Goal: Task Accomplishment & Management: Manage account settings

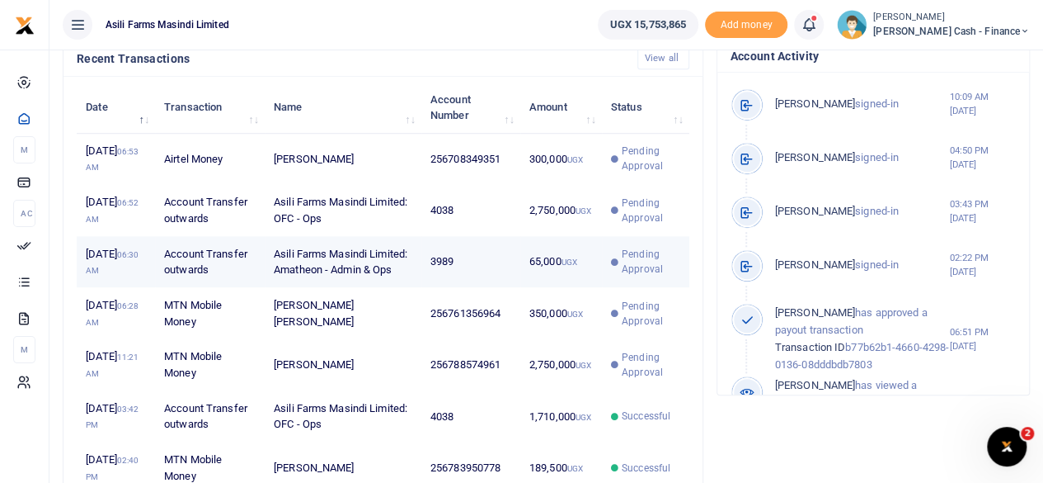
scroll to position [577, 0]
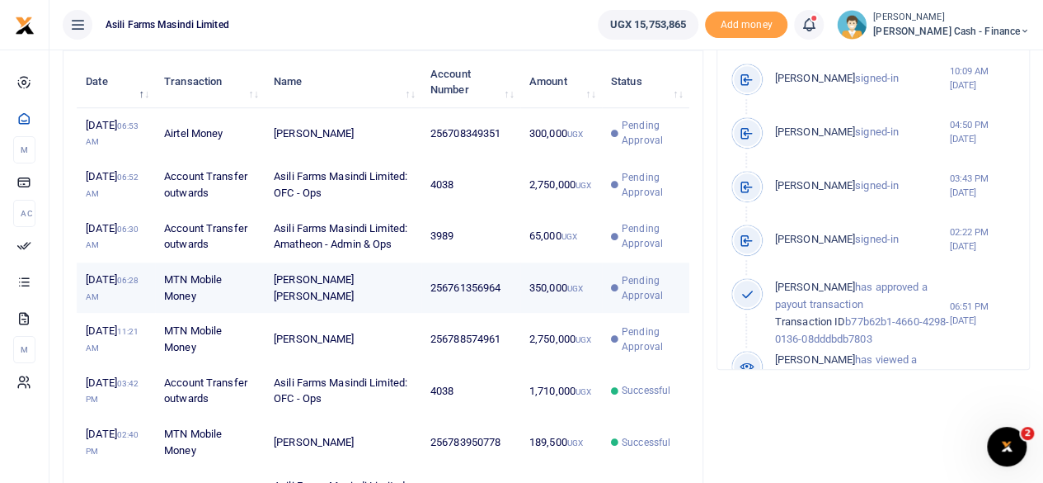
click at [385, 313] on td "[PERSON_NAME] [PERSON_NAME]" at bounding box center [343, 287] width 157 height 51
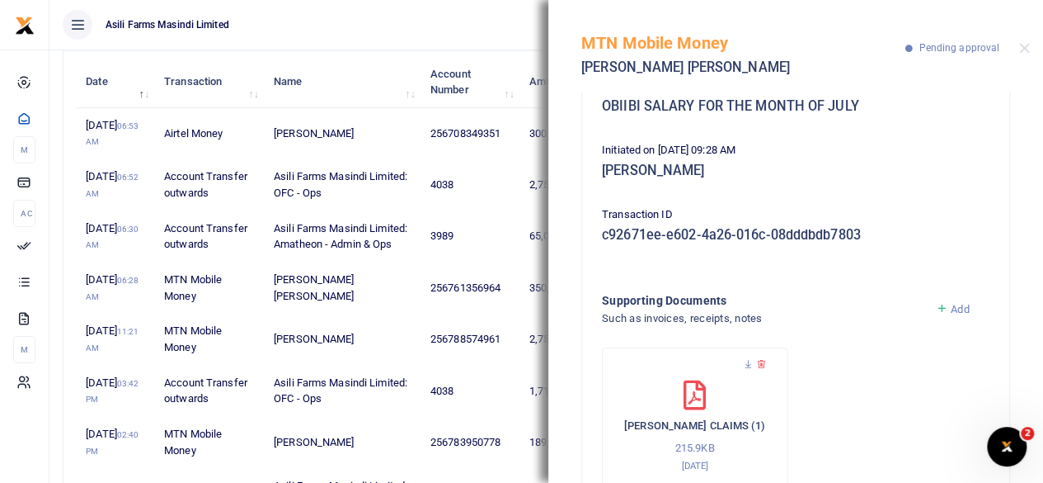
scroll to position [214, 0]
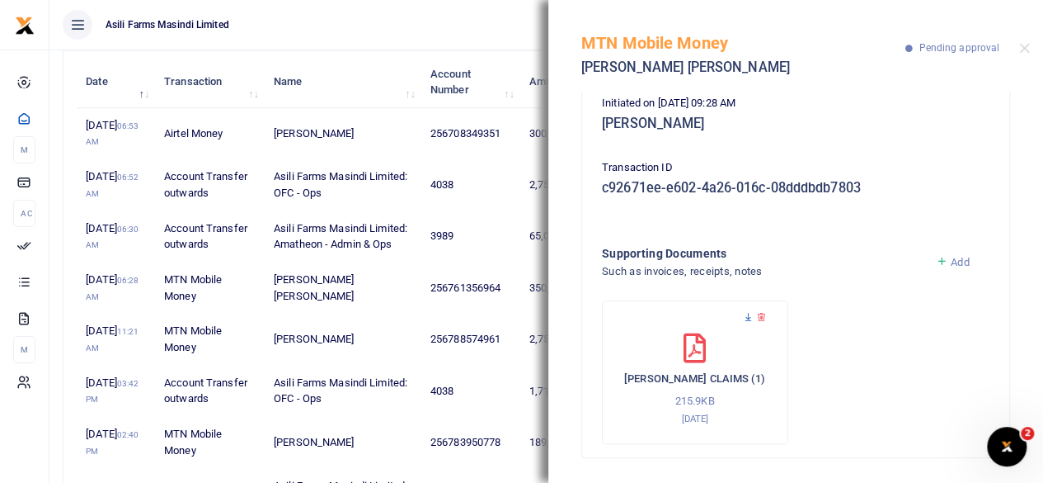
click at [746, 319] on icon at bounding box center [748, 317] width 11 height 11
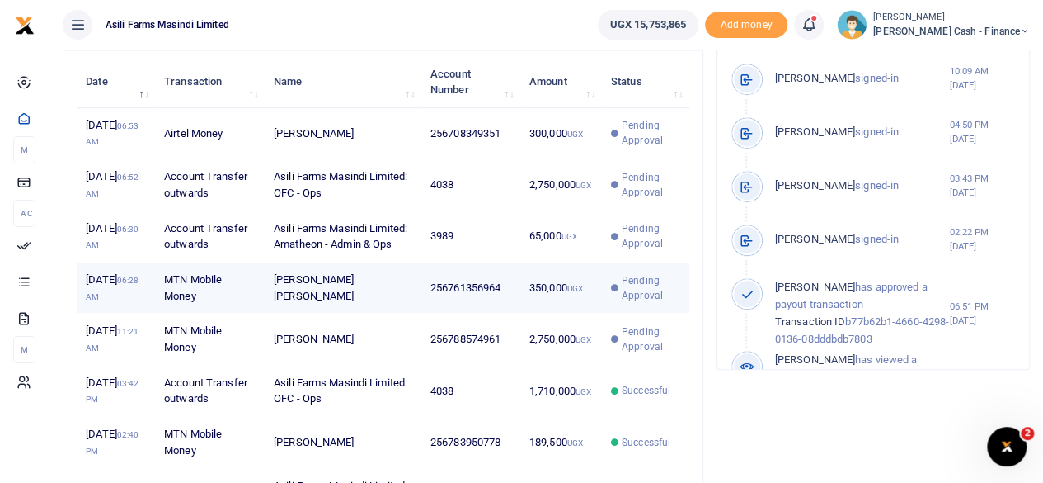
click at [642, 303] on span "Pending Approval" at bounding box center [651, 288] width 59 height 30
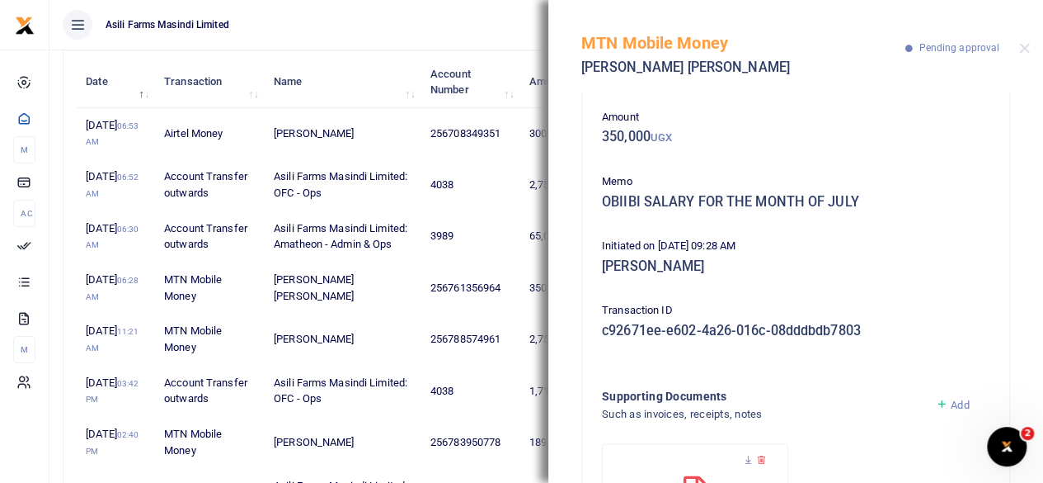
scroll to position [214, 0]
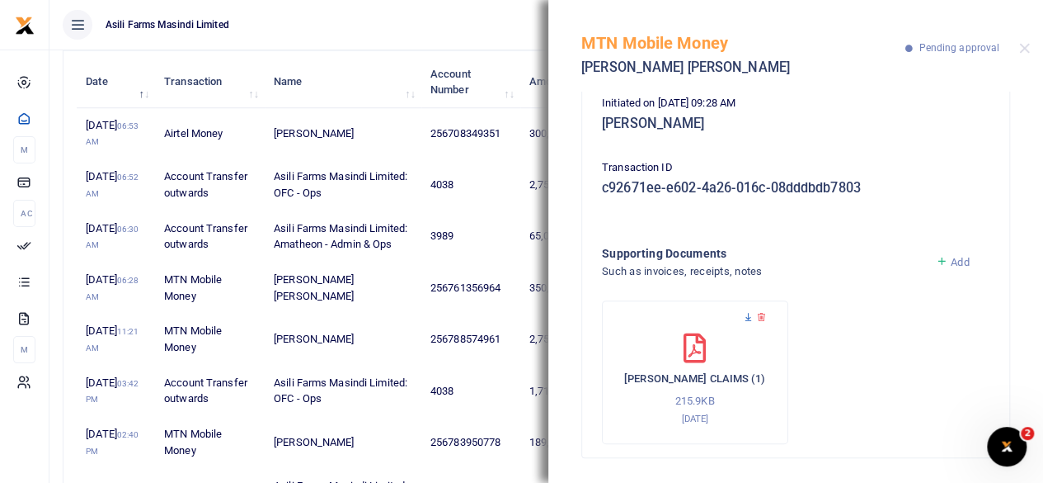
click at [747, 316] on icon at bounding box center [748, 317] width 11 height 11
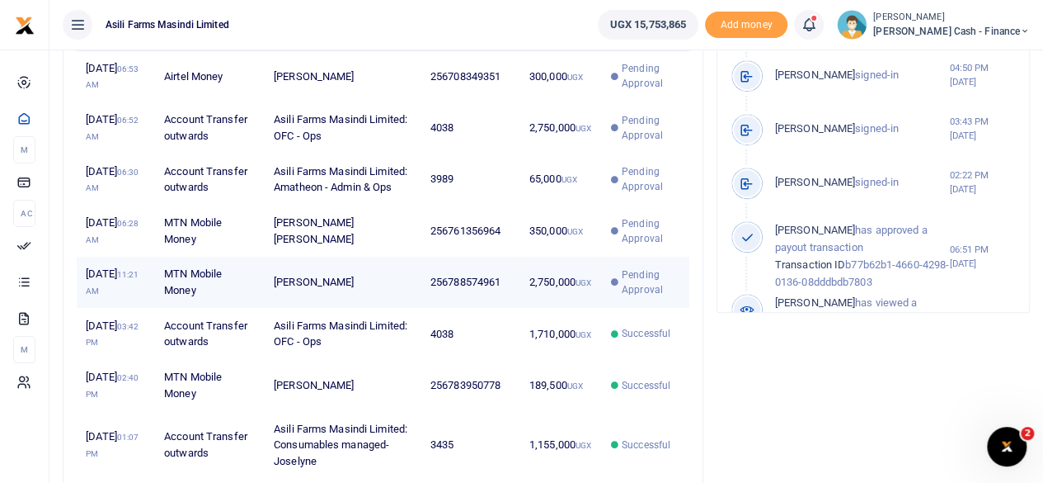
scroll to position [660, 0]
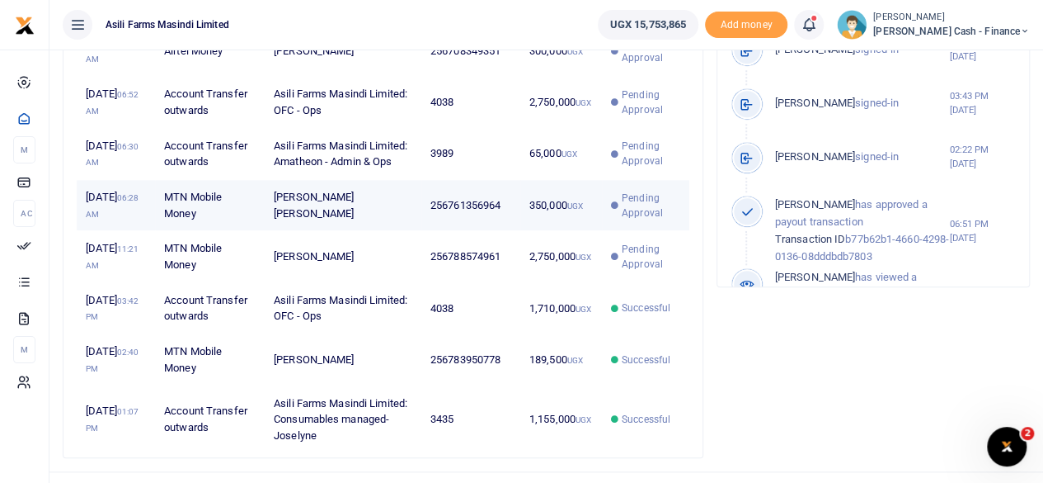
click at [655, 220] on span "Pending Approval" at bounding box center [651, 206] width 59 height 30
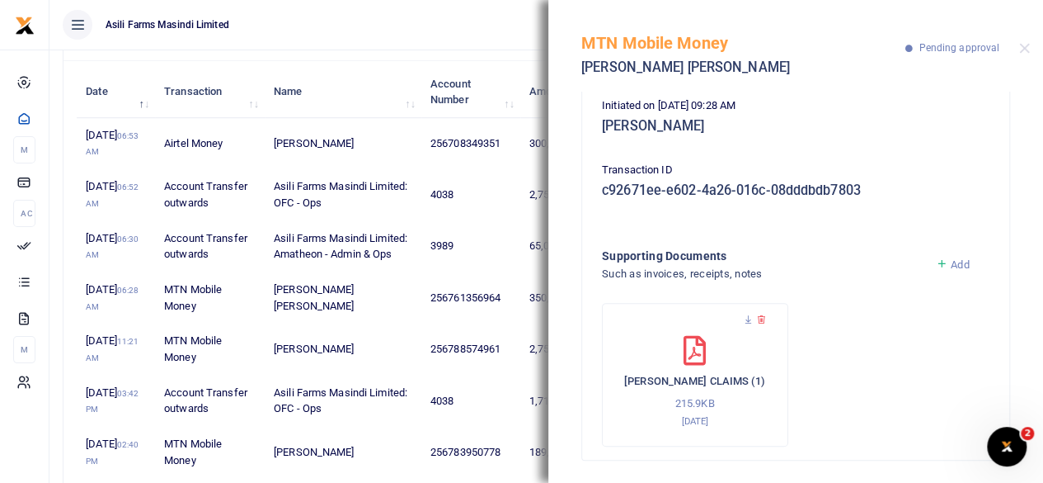
scroll to position [214, 0]
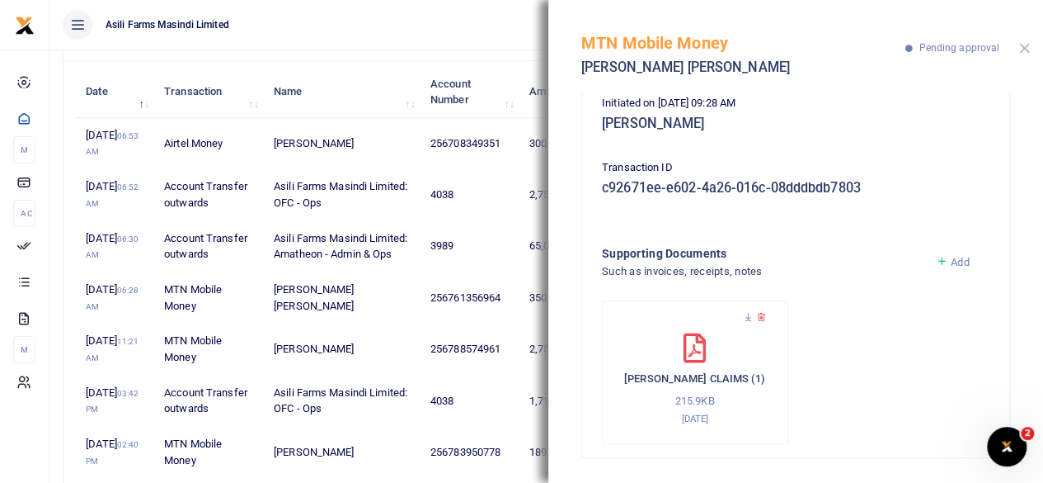
click at [1027, 49] on button "Close" at bounding box center [1025, 48] width 11 height 11
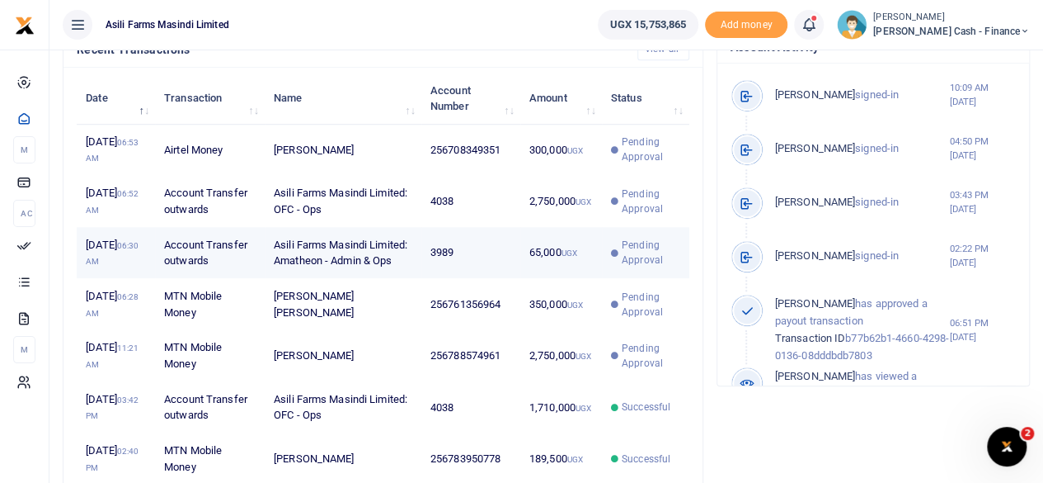
scroll to position [568, 0]
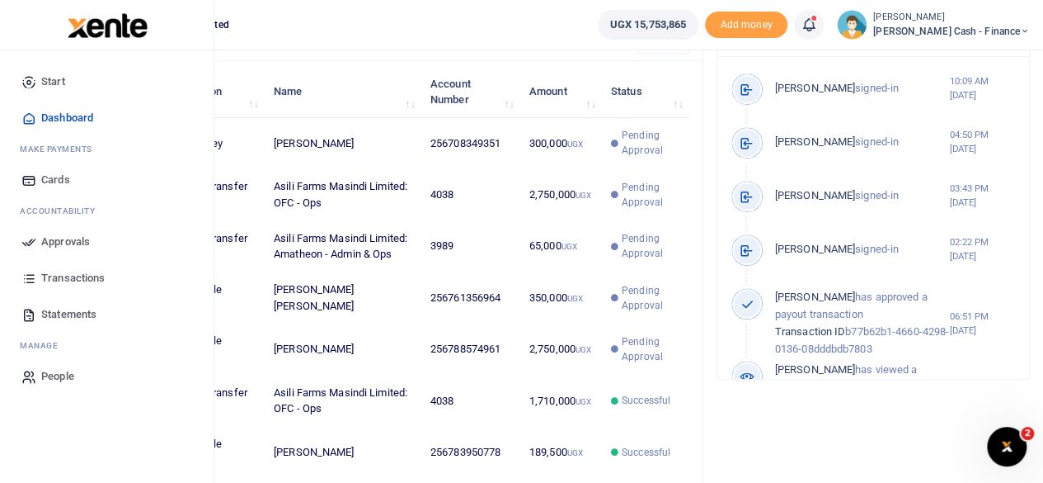
click at [36, 244] on link "Approvals" at bounding box center [106, 242] width 187 height 36
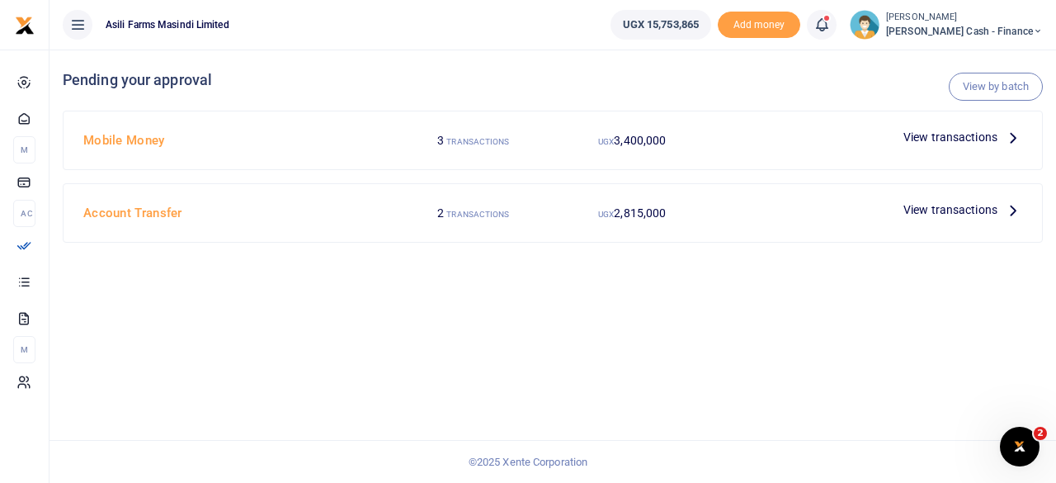
click at [982, 214] on span "View transactions" at bounding box center [950, 209] width 94 height 18
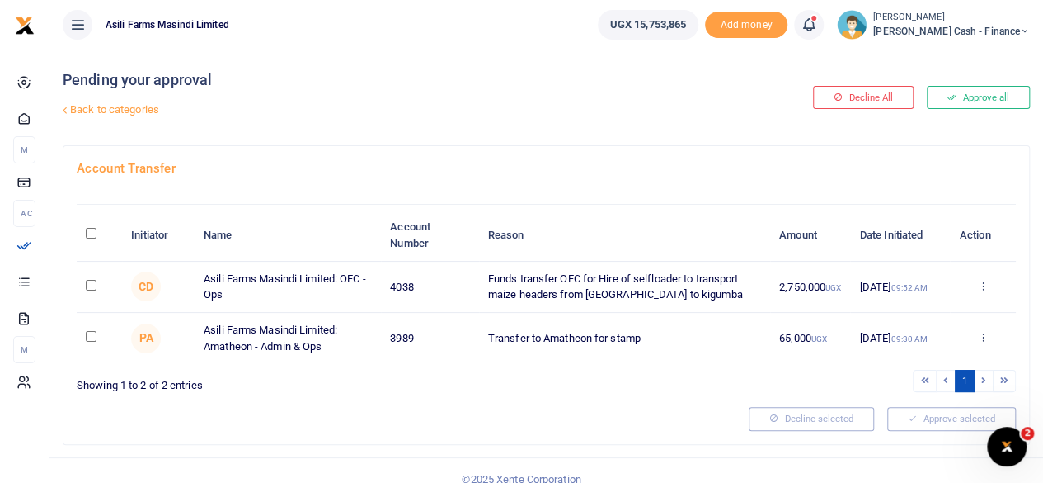
click at [87, 232] on input "\a \a : activate to sort column descending" at bounding box center [91, 233] width 11 height 11
checkbox input "true"
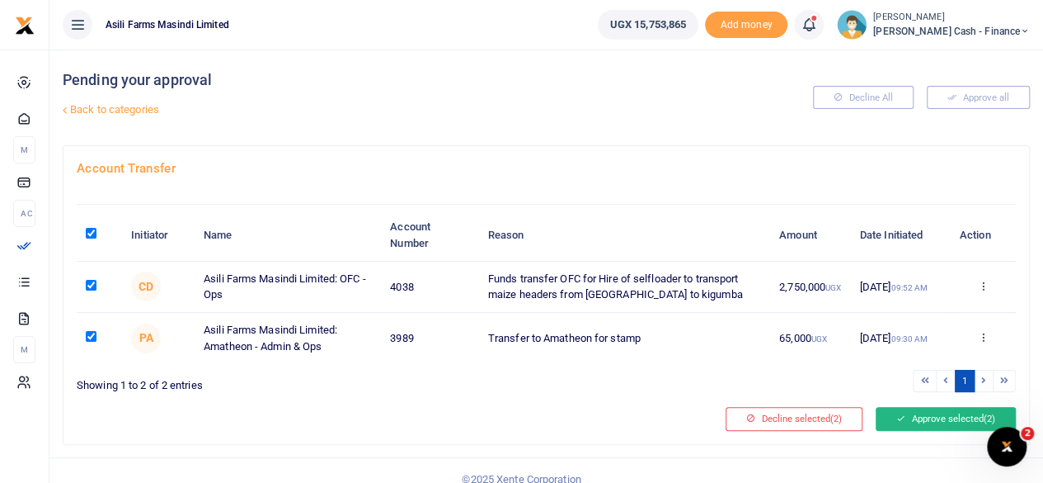
click at [924, 417] on button "Approve selected (2)" at bounding box center [946, 418] width 140 height 23
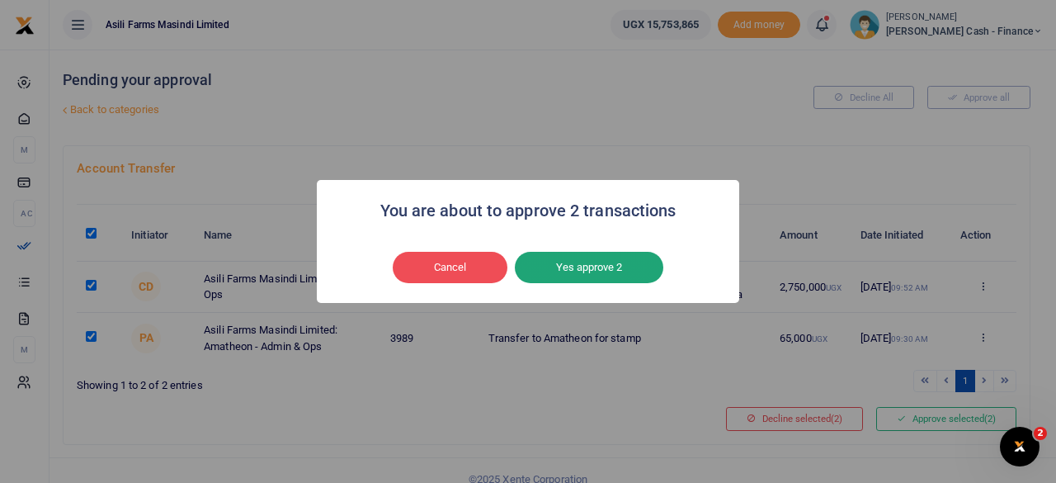
click at [580, 268] on button "Yes approve 2" at bounding box center [589, 267] width 148 height 31
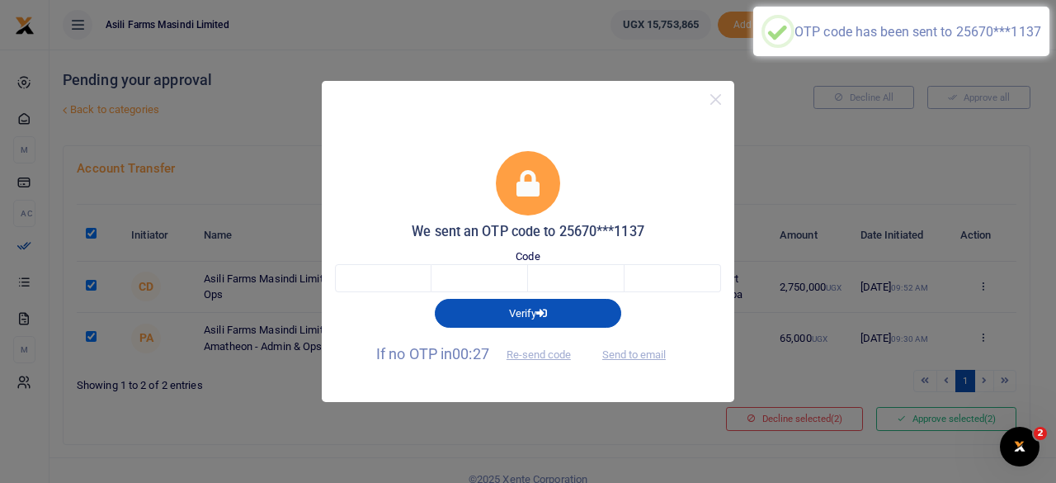
click at [386, 261] on div "Code" at bounding box center [528, 270] width 386 height 45
click at [398, 272] on input "text" at bounding box center [383, 278] width 97 height 28
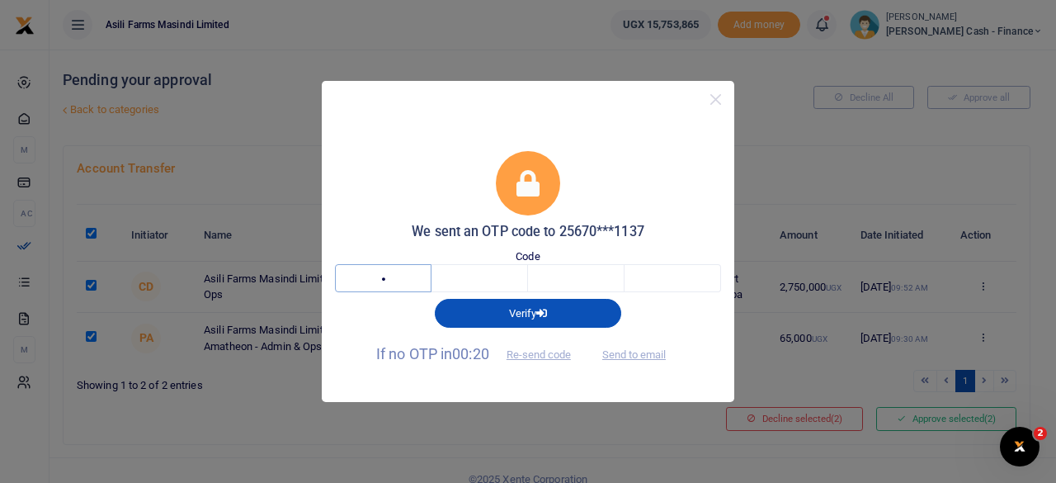
type input "7"
type input "4"
type input "8"
type input "5"
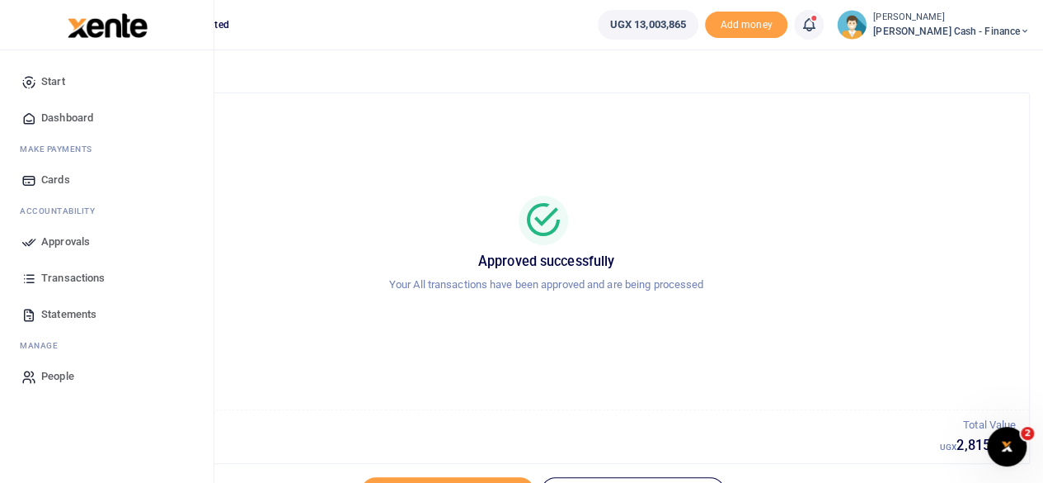
click at [46, 239] on span "Approvals" at bounding box center [65, 241] width 49 height 16
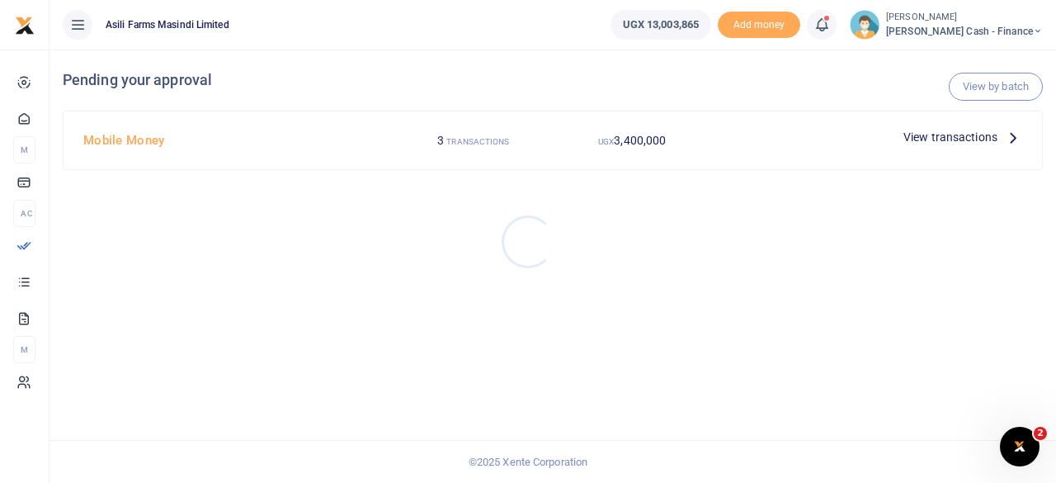
click at [1013, 138] on div at bounding box center [528, 241] width 1056 height 483
click at [1008, 137] on icon at bounding box center [1013, 137] width 18 height 18
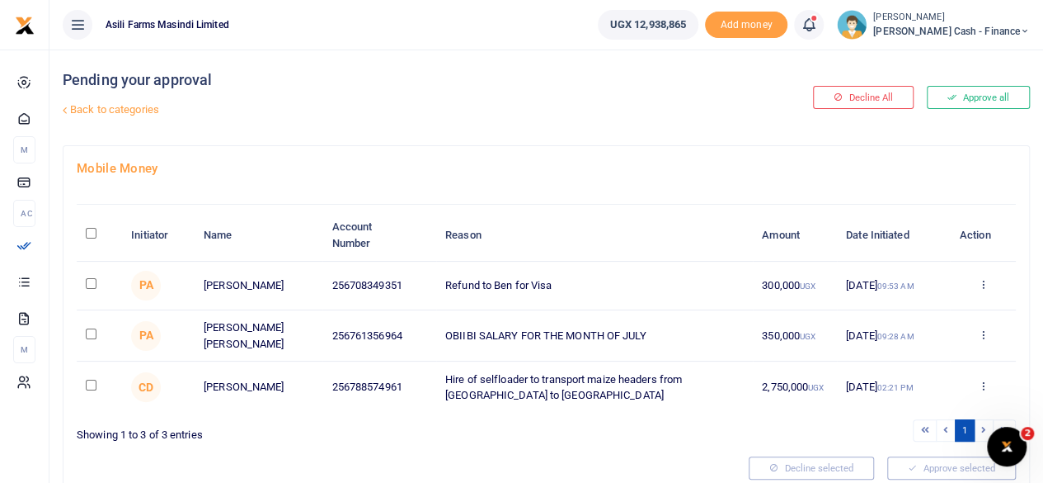
click at [989, 393] on div "Approve Decline Details" at bounding box center [983, 387] width 48 height 16
click at [981, 385] on icon at bounding box center [982, 385] width 11 height 12
click at [909, 318] on link "Decline" at bounding box center [922, 323] width 130 height 23
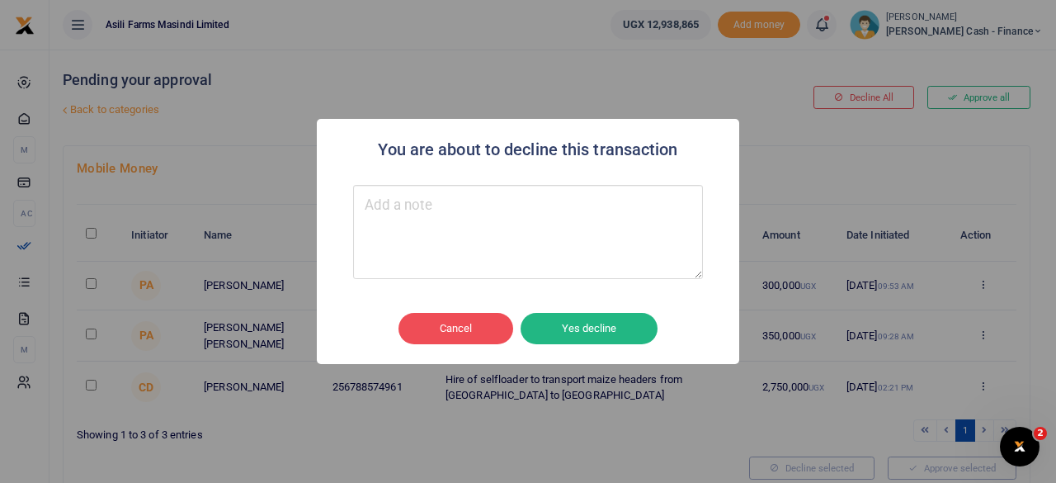
click at [483, 233] on textarea "Type your message here" at bounding box center [528, 232] width 350 height 94
type textarea "Payment put on hold"
click at [587, 325] on button "Yes decline" at bounding box center [588, 328] width 137 height 31
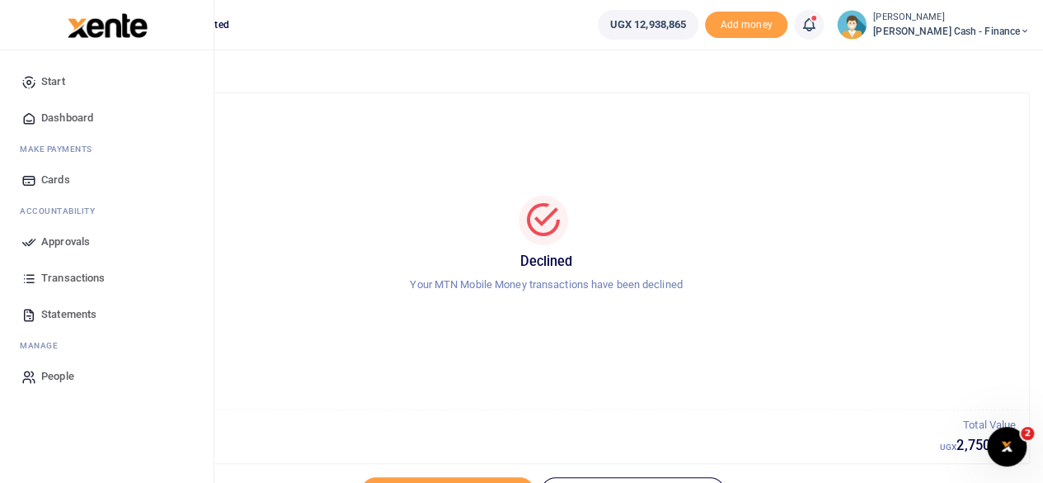
click at [59, 243] on span "Approvals" at bounding box center [65, 241] width 49 height 16
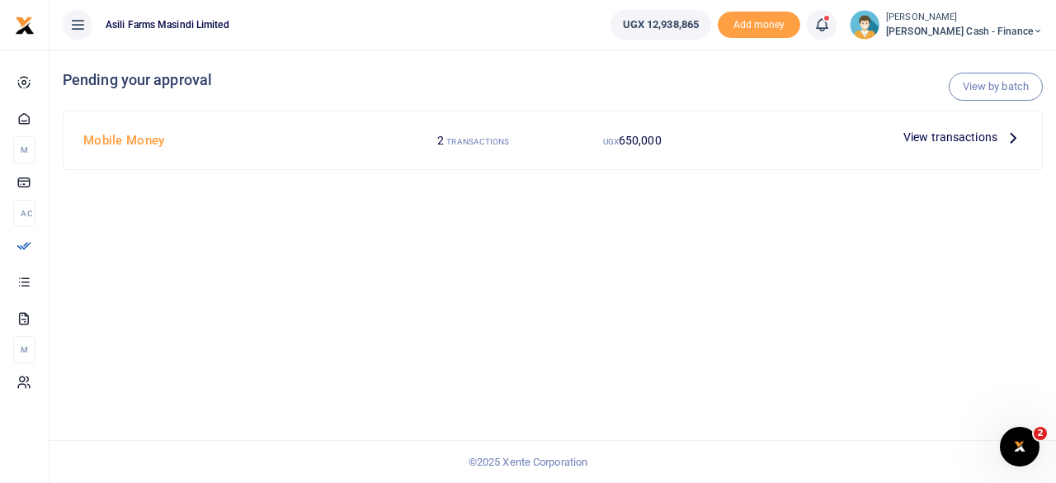
click at [998, 134] on p "View transactions" at bounding box center [962, 137] width 119 height 18
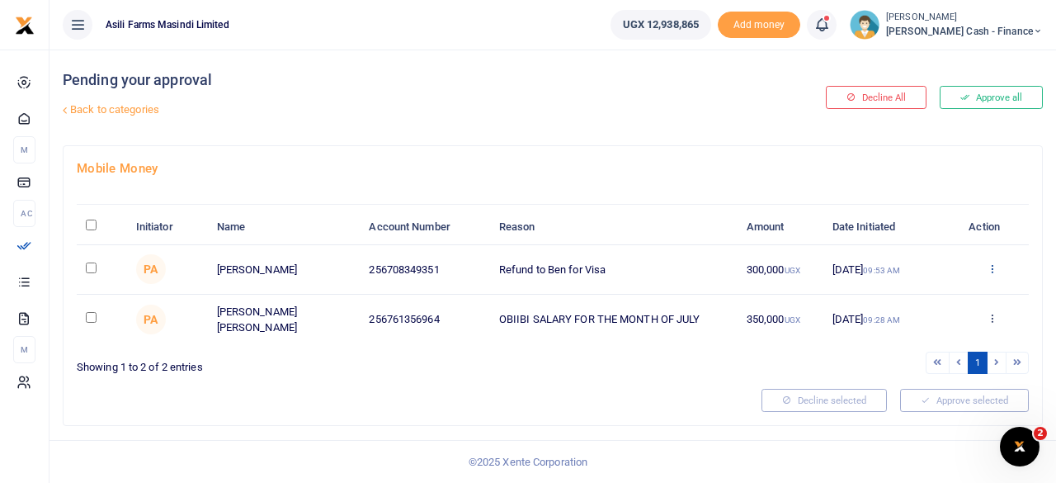
click at [992, 270] on icon at bounding box center [992, 268] width 11 height 12
click at [913, 365] on link "Details" at bounding box center [932, 368] width 130 height 23
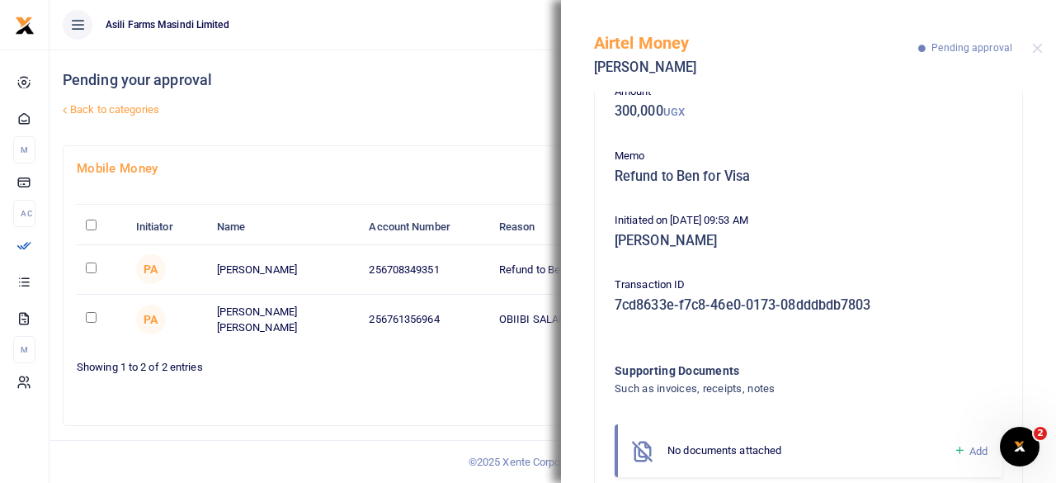
scroll to position [144, 0]
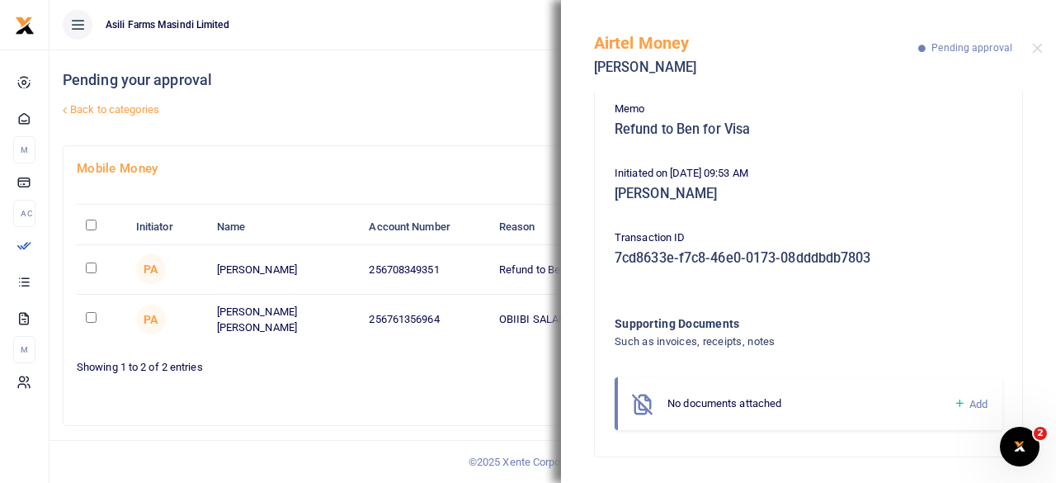
click at [444, 88] on h4 "Pending your approval" at bounding box center [387, 80] width 649 height 18
click at [1041, 49] on button "Close" at bounding box center [1037, 48] width 11 height 11
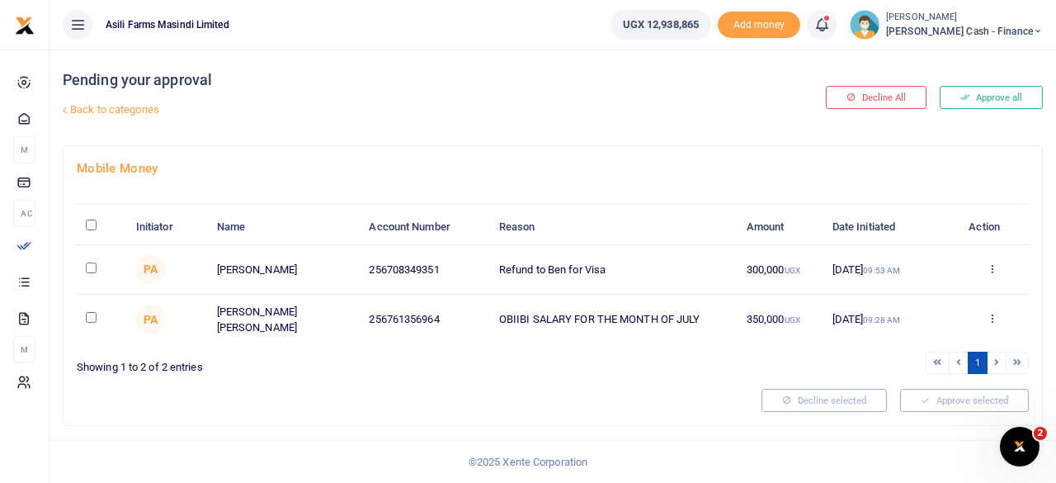
click at [90, 316] on input "checkbox" at bounding box center [91, 317] width 11 height 11
checkbox input "true"
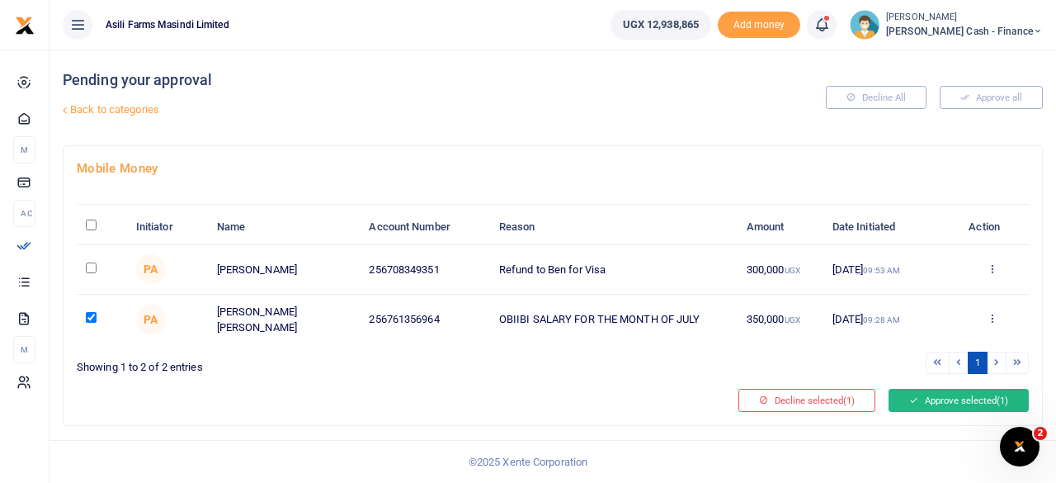
click at [985, 395] on button "Approve selected (1)" at bounding box center [958, 400] width 140 height 23
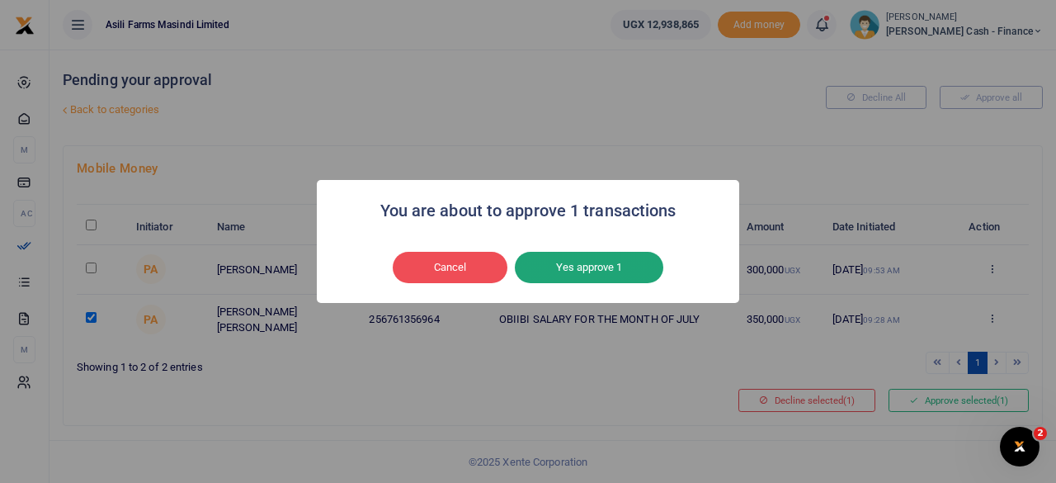
click at [601, 273] on button "Yes approve 1" at bounding box center [589, 267] width 148 height 31
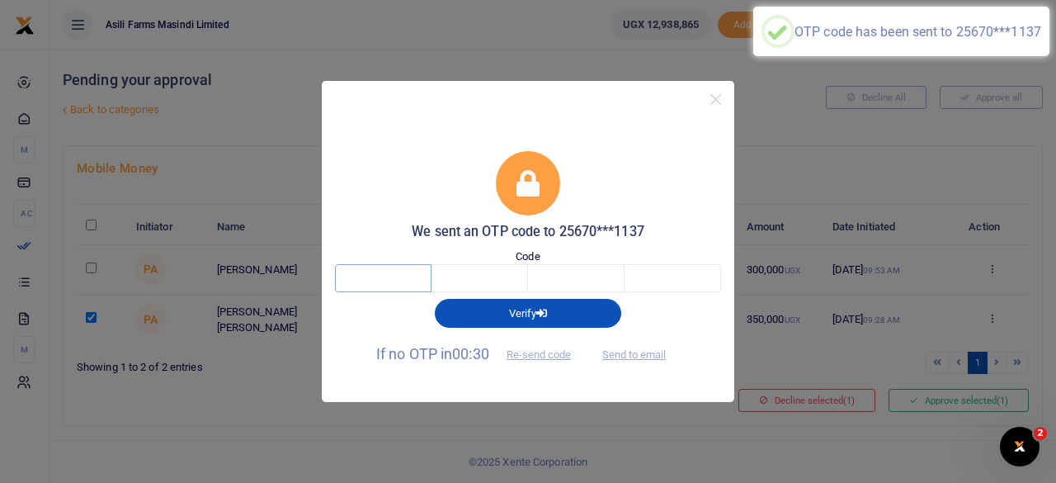
click at [417, 288] on input "text" at bounding box center [383, 278] width 97 height 28
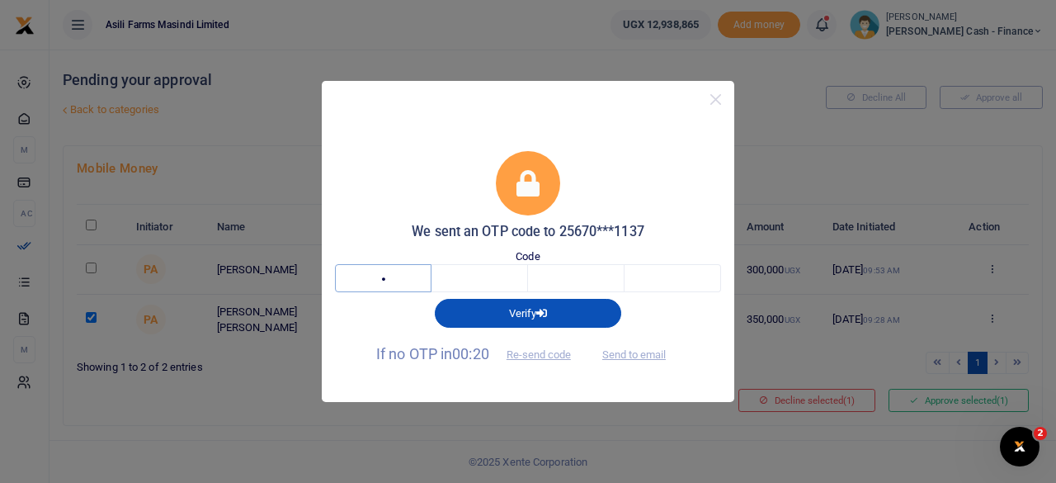
type input "4"
type input "2"
type input "9"
type input "7"
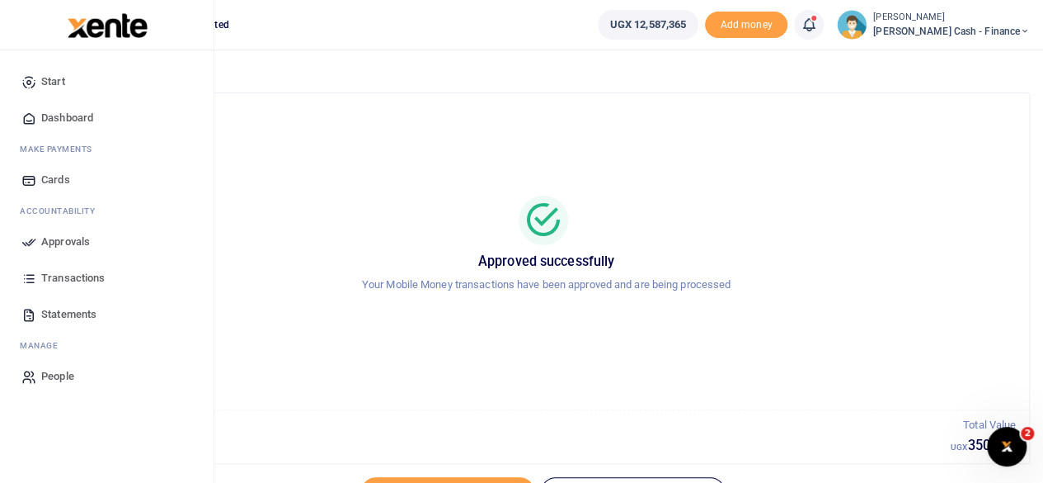
click at [41, 243] on span "Approvals" at bounding box center [65, 241] width 49 height 16
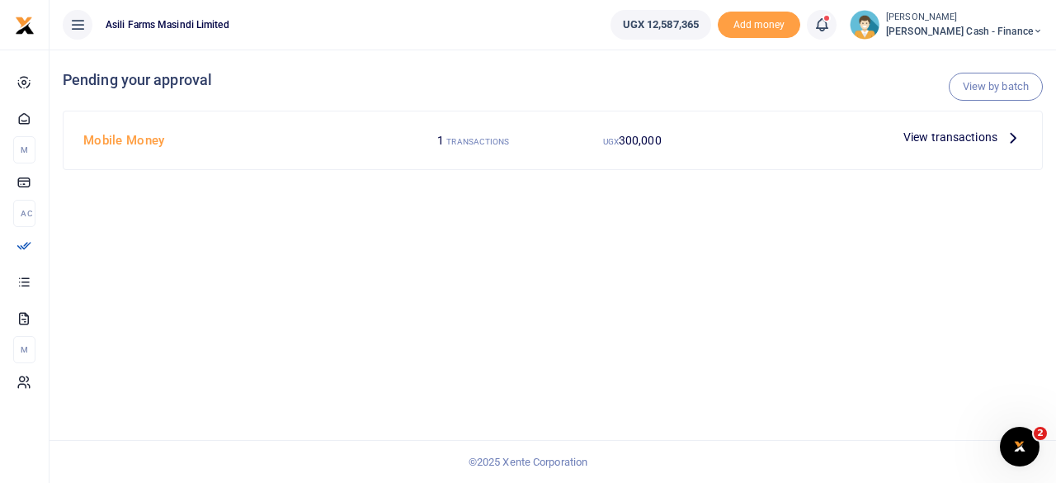
click at [1000, 138] on p "View transactions" at bounding box center [962, 137] width 119 height 18
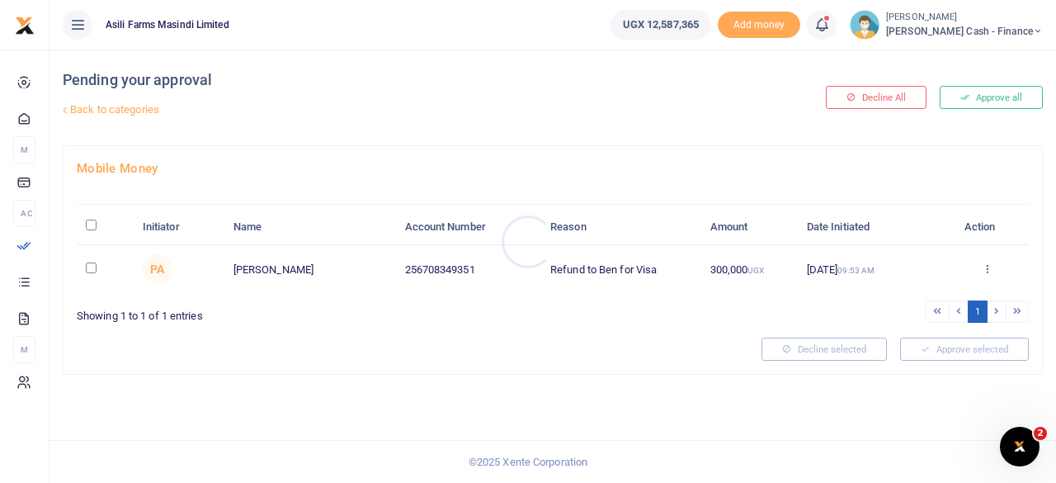
click at [991, 271] on div at bounding box center [528, 241] width 1056 height 483
click at [990, 267] on icon at bounding box center [987, 268] width 11 height 12
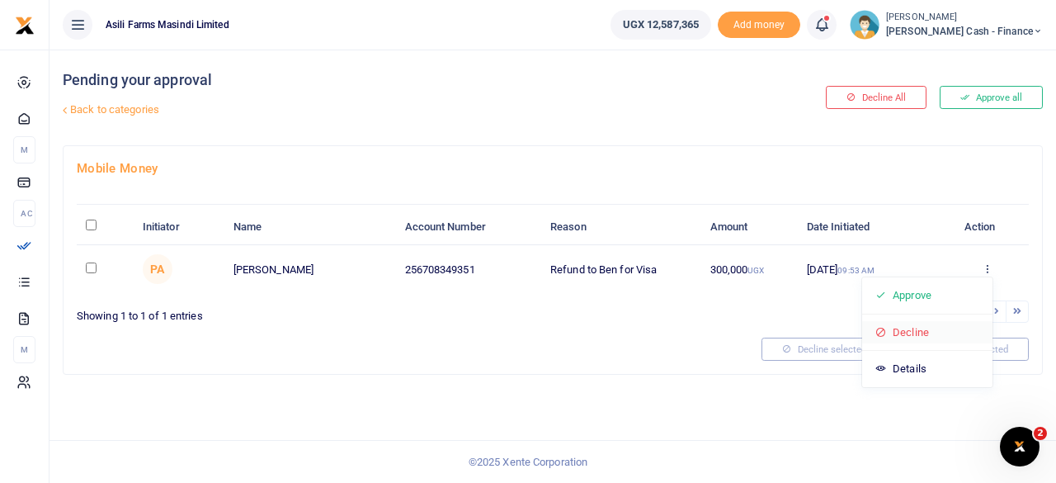
click at [926, 326] on link "Decline" at bounding box center [927, 332] width 130 height 23
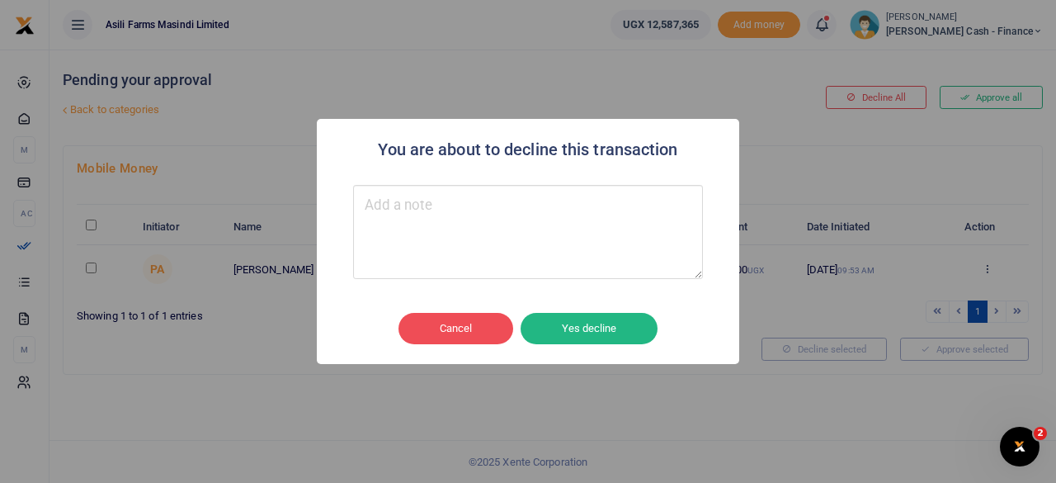
click at [477, 241] on textarea "Type your message here" at bounding box center [528, 232] width 350 height 94
type textarea "Kindly amend the memo to Fuel consumption"
click at [599, 336] on button "Yes decline" at bounding box center [588, 328] width 137 height 31
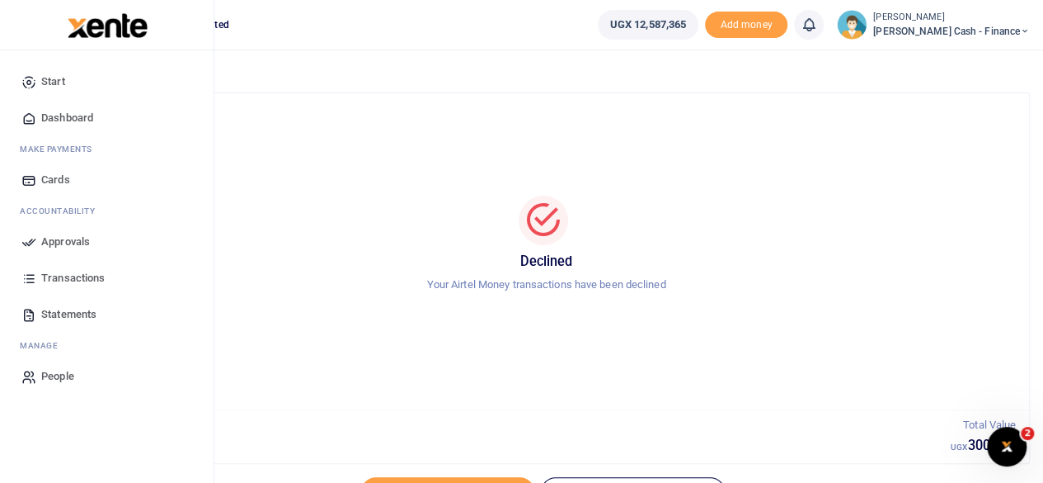
click at [64, 112] on span "Dashboard" at bounding box center [67, 118] width 52 height 16
